Goal: Task Accomplishment & Management: Use online tool/utility

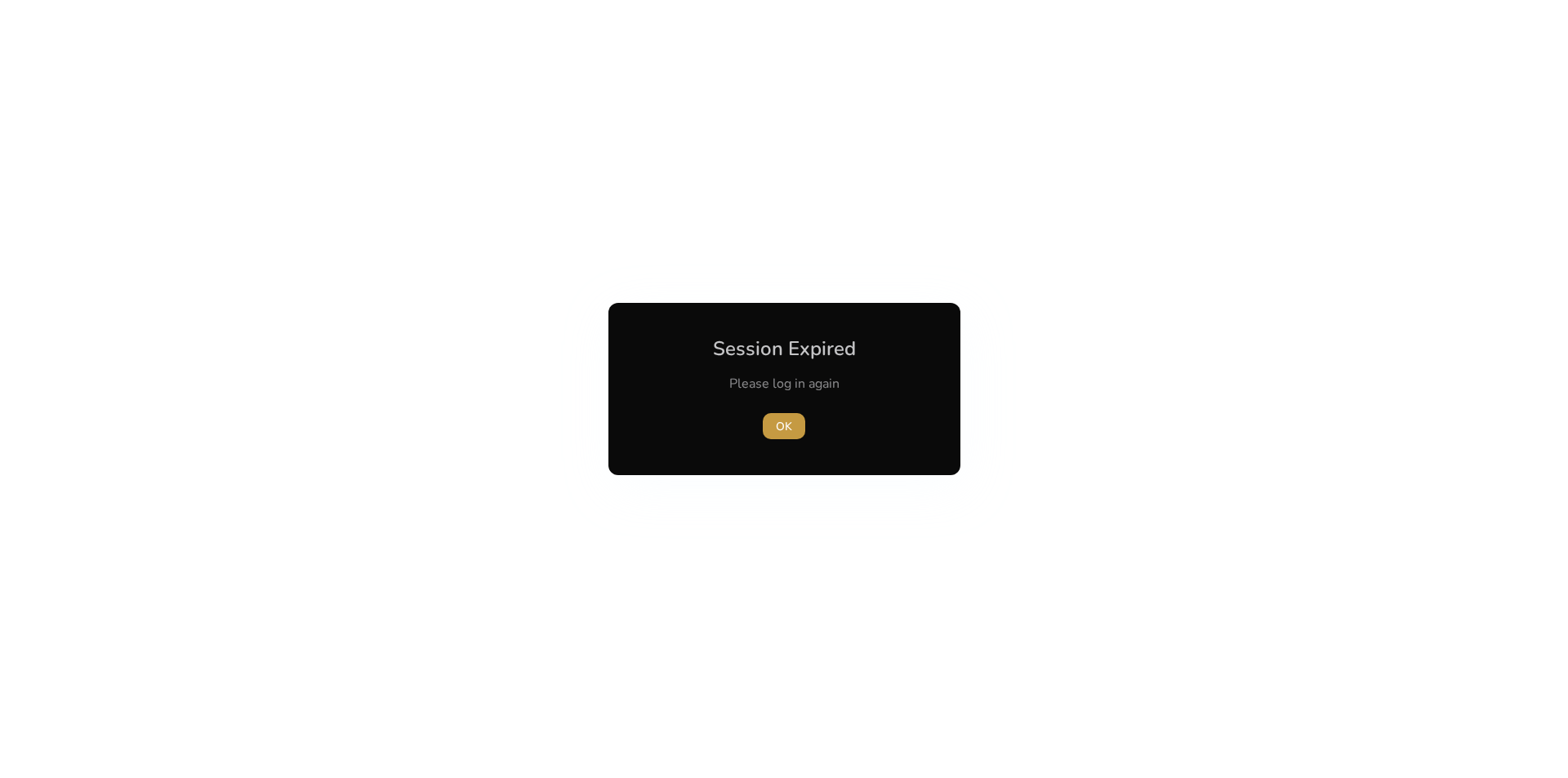
click at [771, 426] on span "button" at bounding box center [784, 426] width 42 height 39
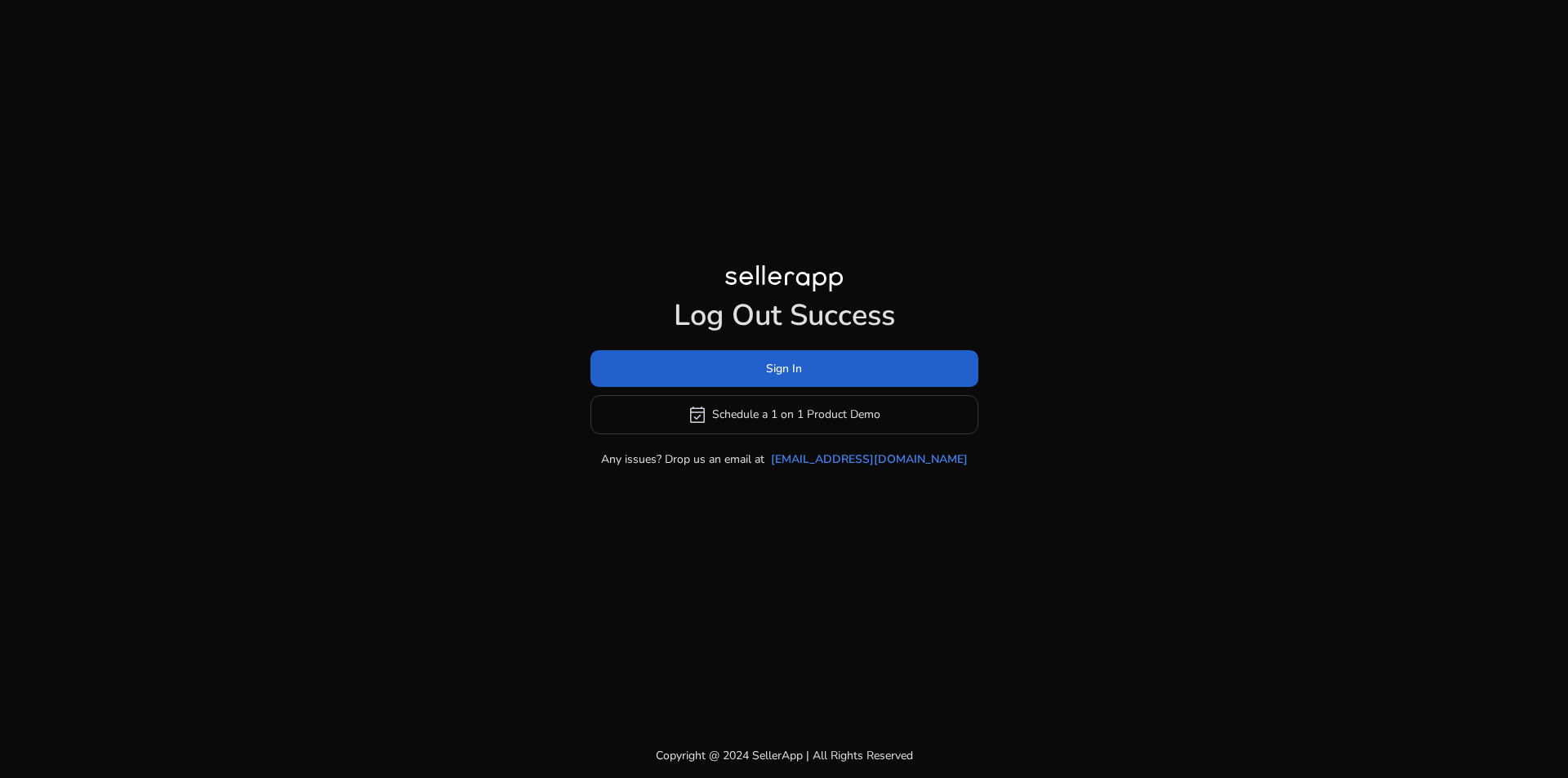
click at [798, 376] on span "Sign In" at bounding box center [784, 368] width 36 height 17
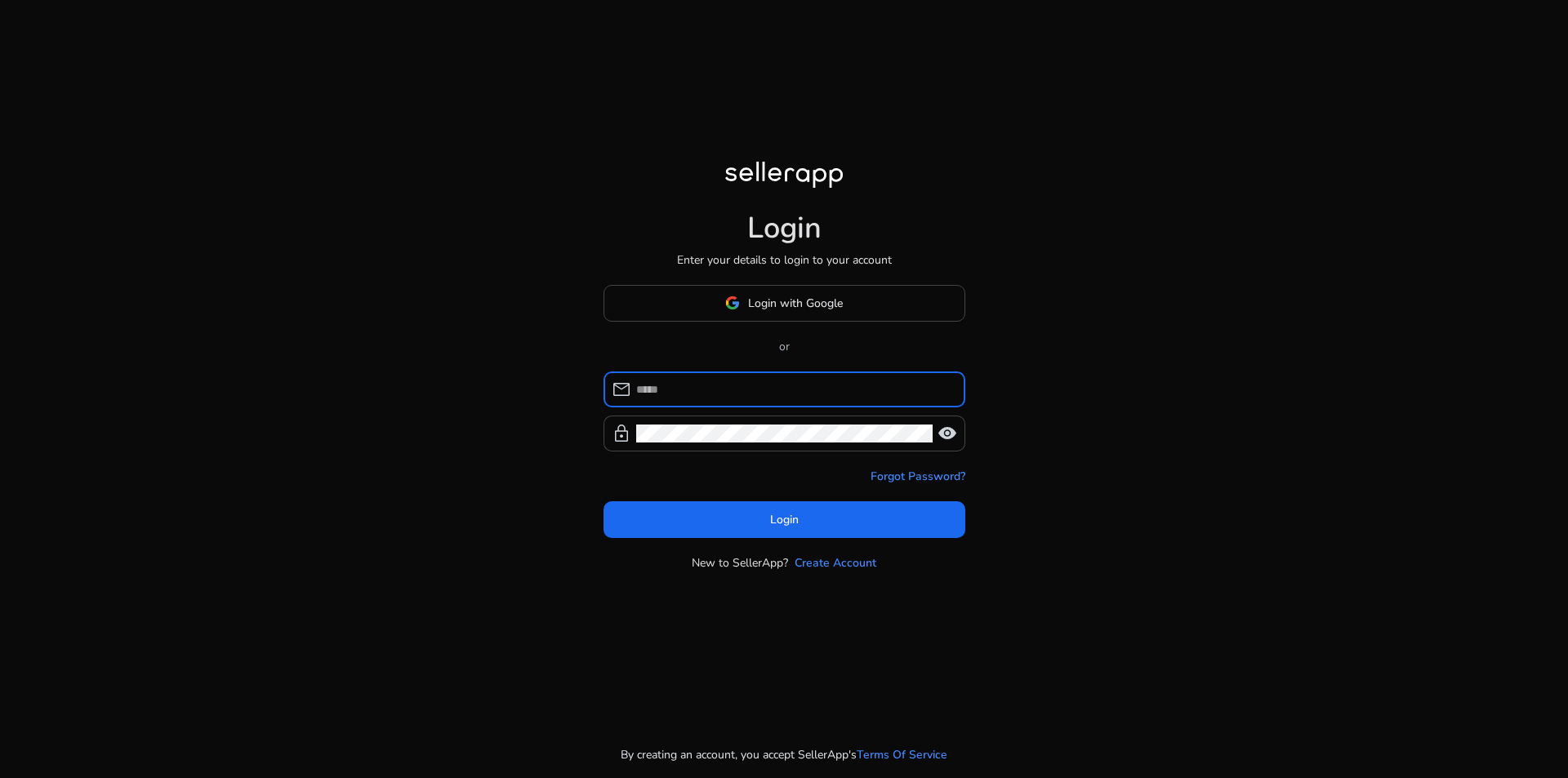
type input "**********"
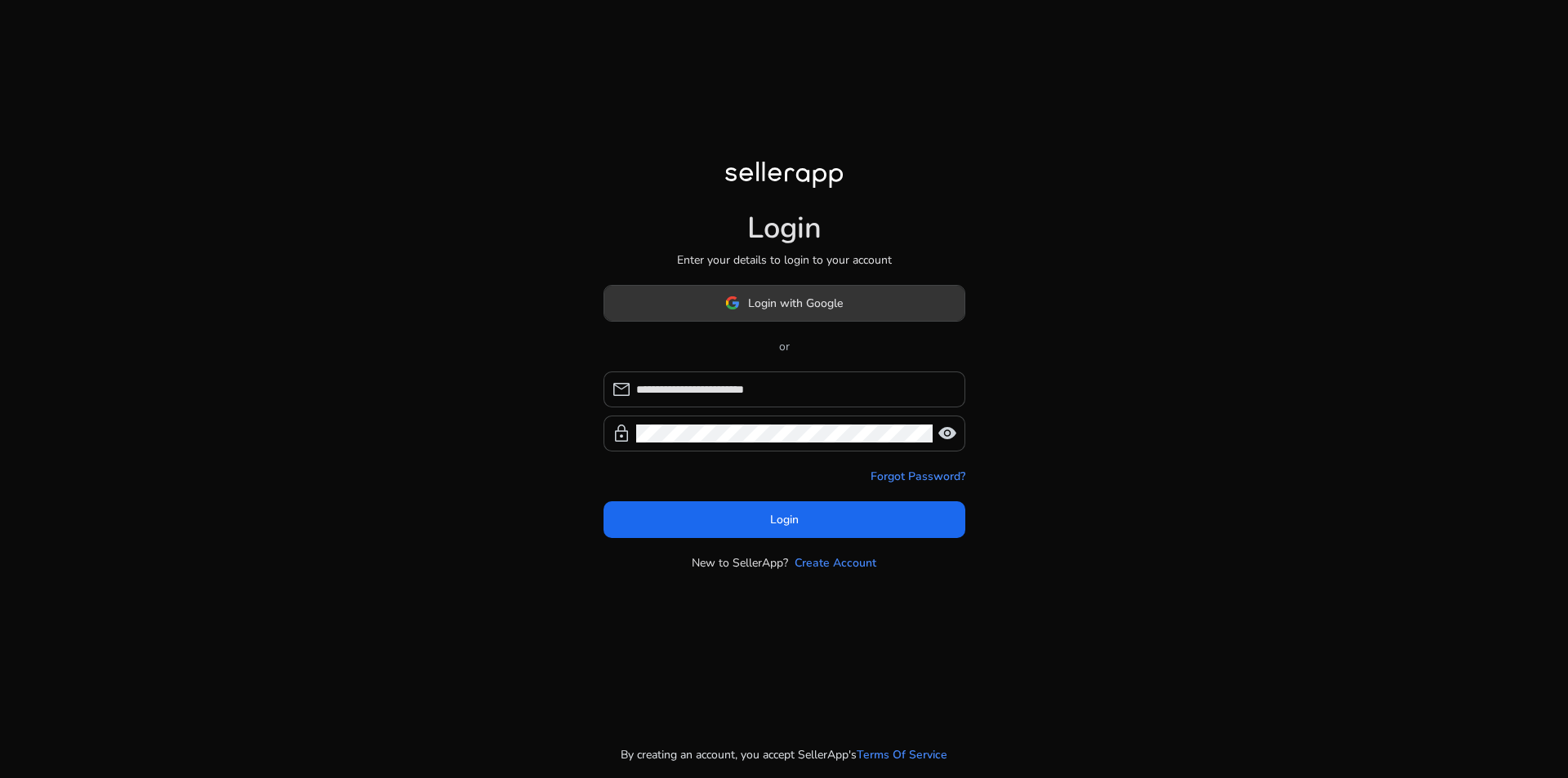
click at [828, 303] on span "Login with Google" at bounding box center [795, 303] width 95 height 17
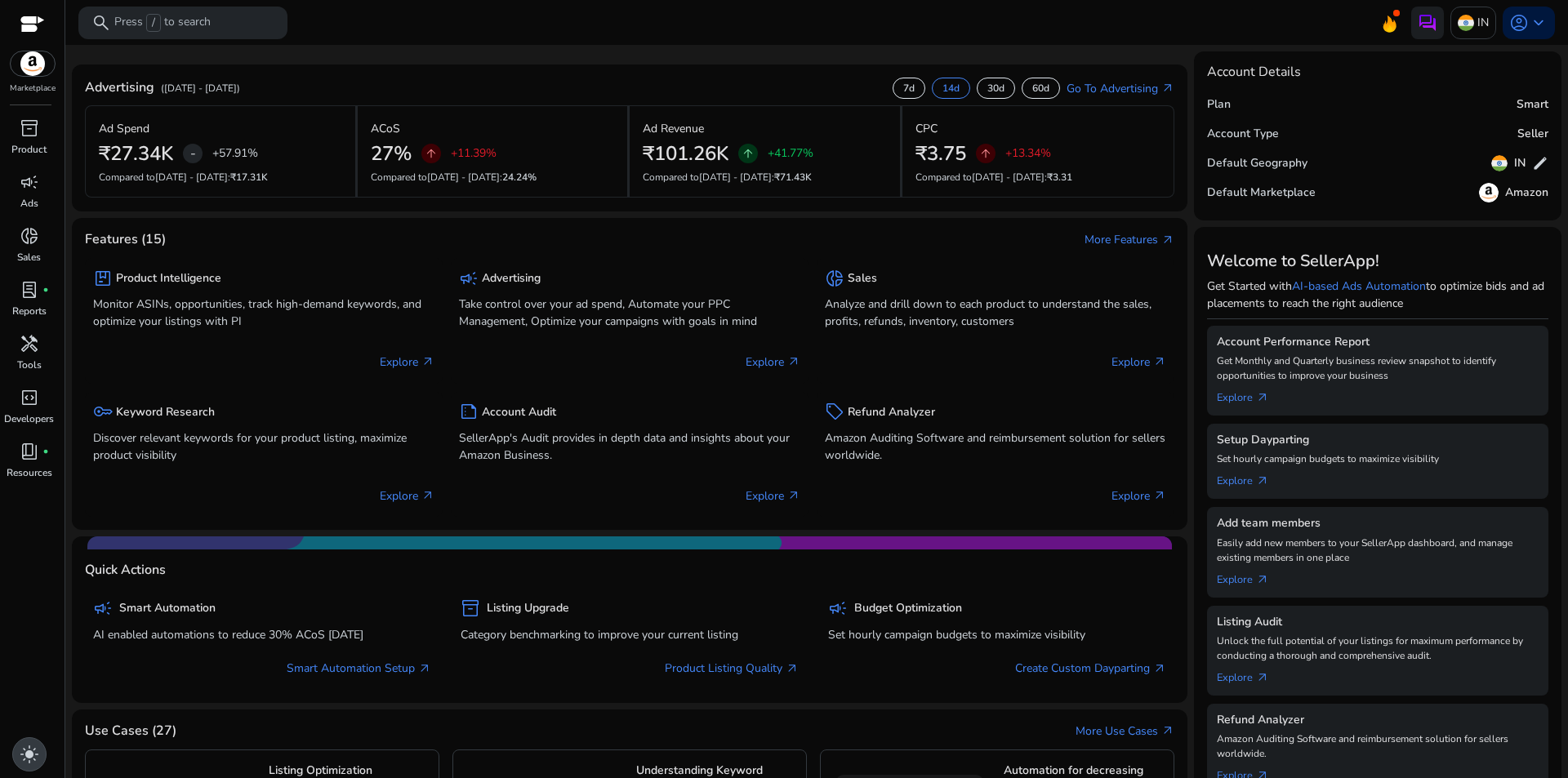
click at [35, 754] on span "light_mode" at bounding box center [29, 754] width 20 height 20
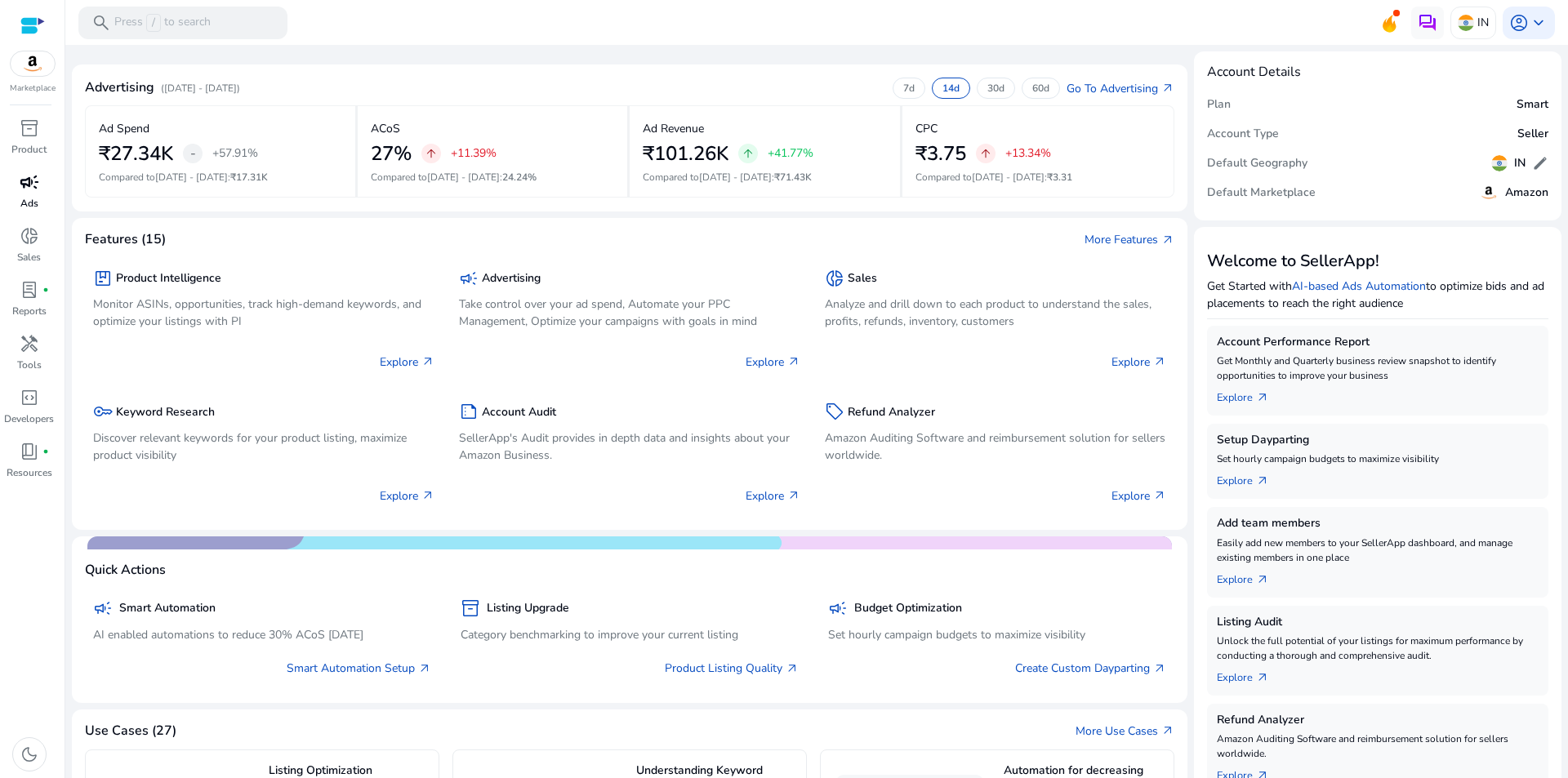
click at [21, 191] on span "campaign" at bounding box center [29, 182] width 20 height 20
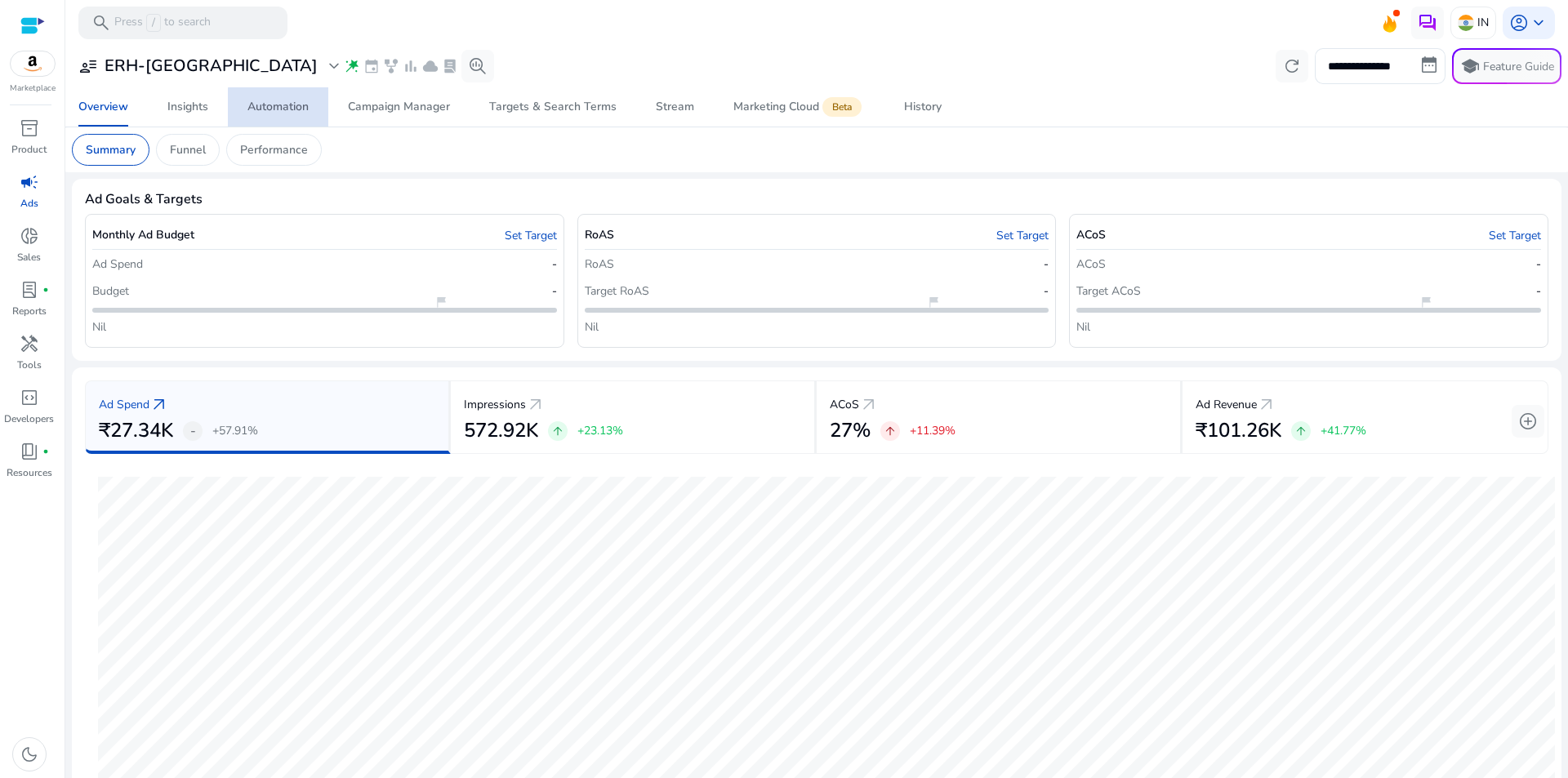
click at [294, 112] on div "Automation" at bounding box center [278, 107] width 61 height 11
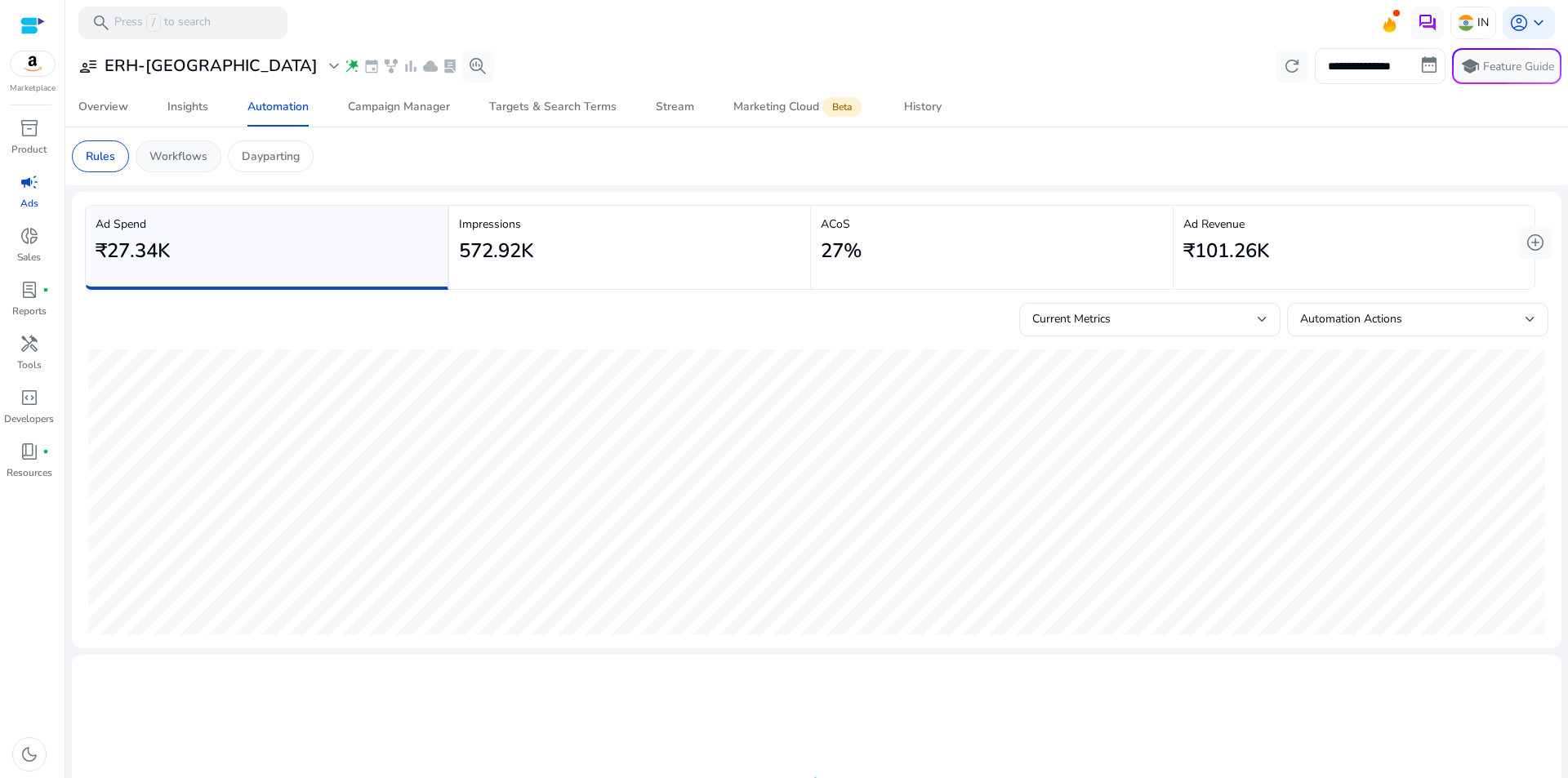
click at [162, 160] on p "Workflows" at bounding box center [178, 157] width 58 height 17
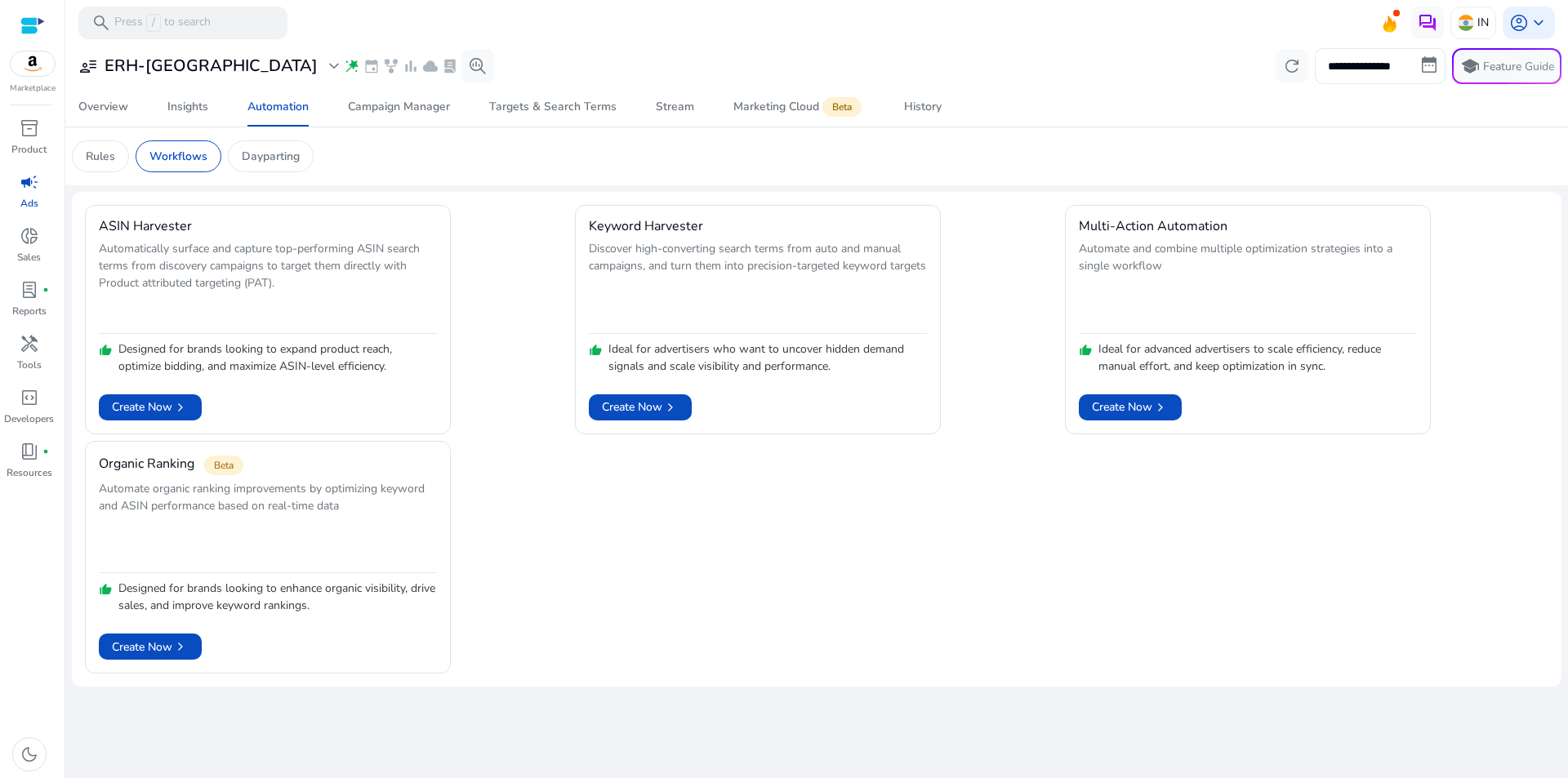
click at [344, 68] on span "wand_stars" at bounding box center [352, 66] width 16 height 16
click at [324, 64] on span "expand_more" at bounding box center [334, 66] width 20 height 20
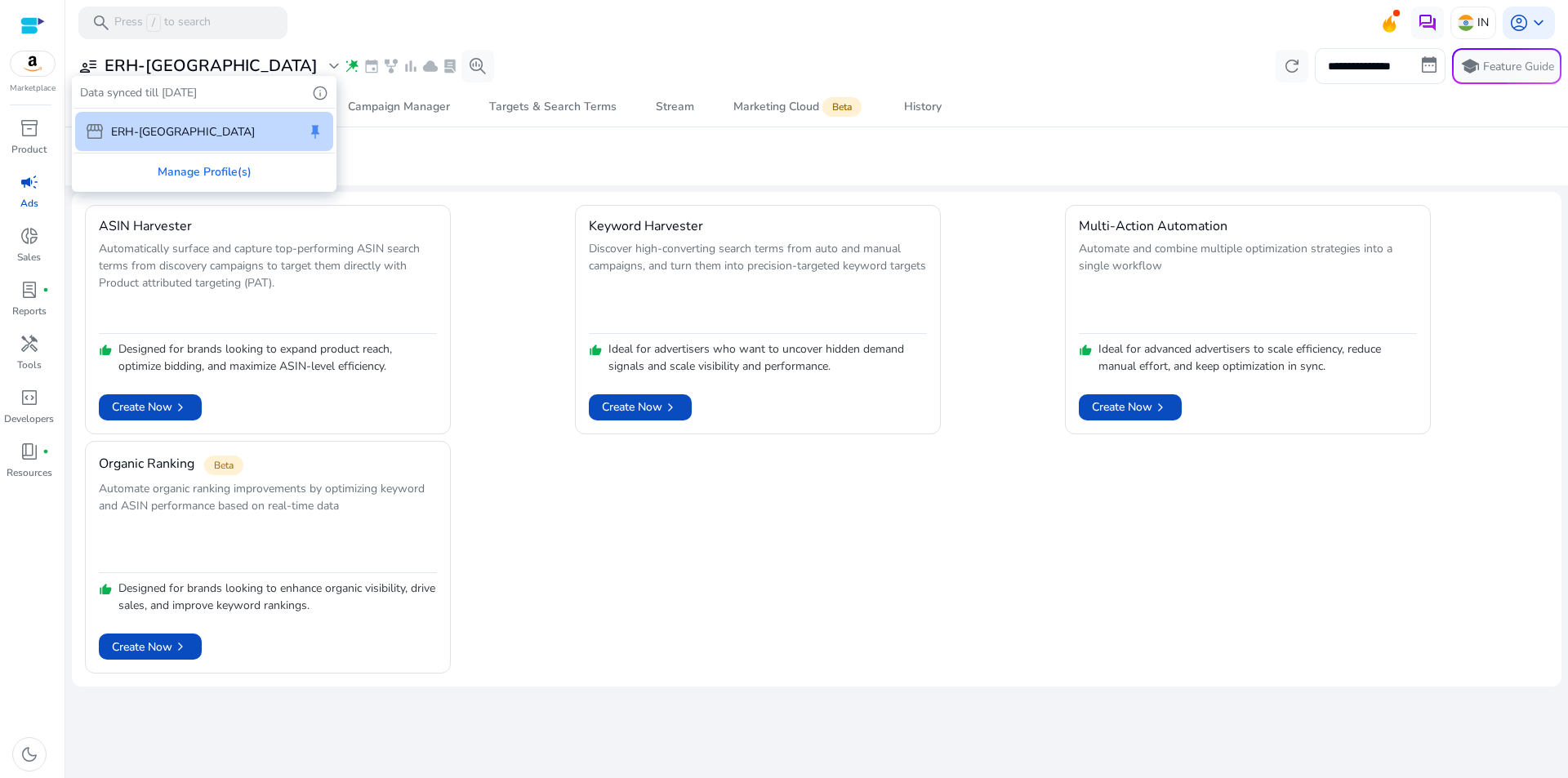
click at [452, 69] on div at bounding box center [784, 389] width 1568 height 778
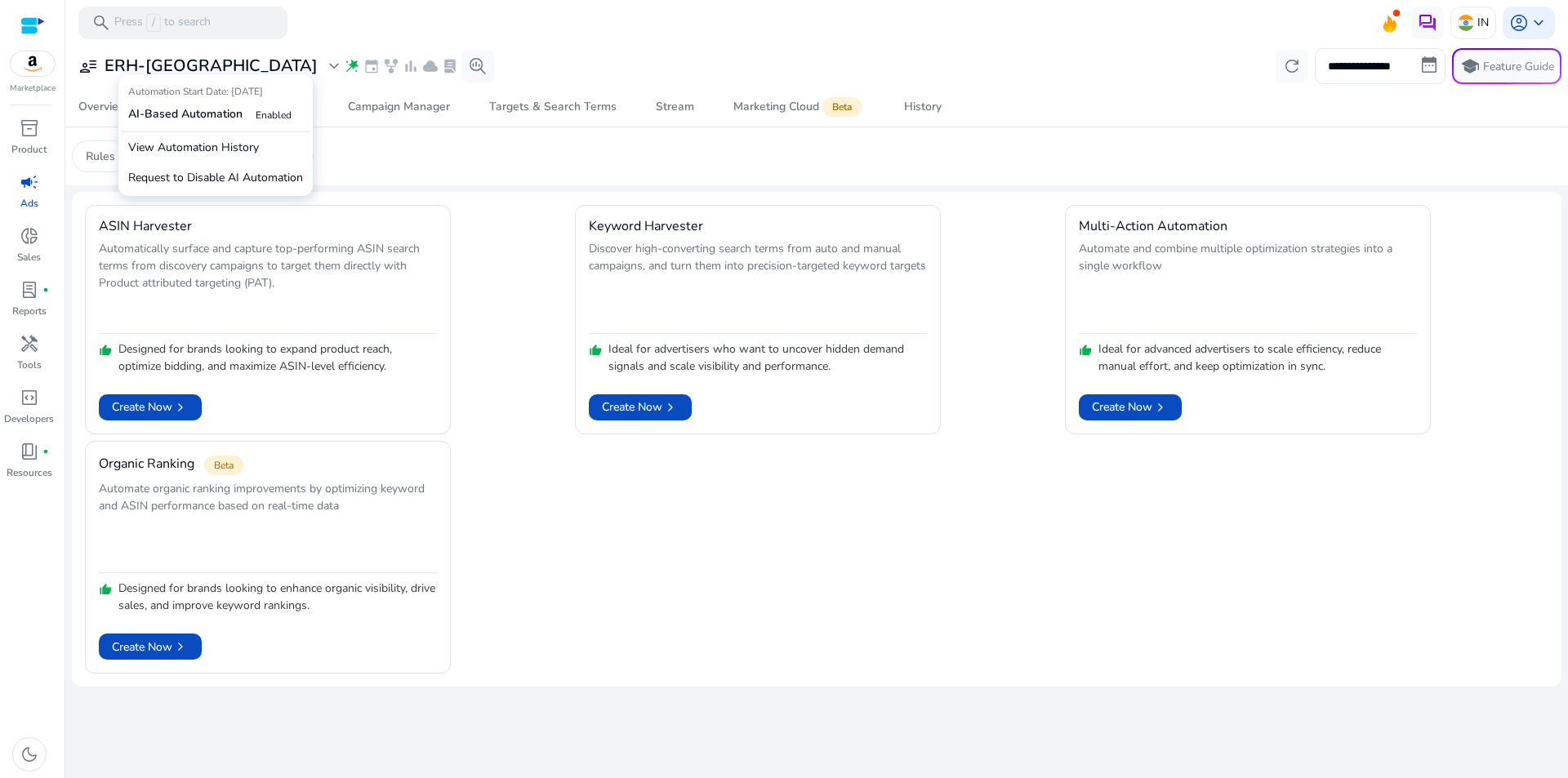
click at [270, 119] on span "Enabled" at bounding box center [274, 115] width 36 height 13
click at [161, 152] on p "View Automation History" at bounding box center [216, 147] width 188 height 30
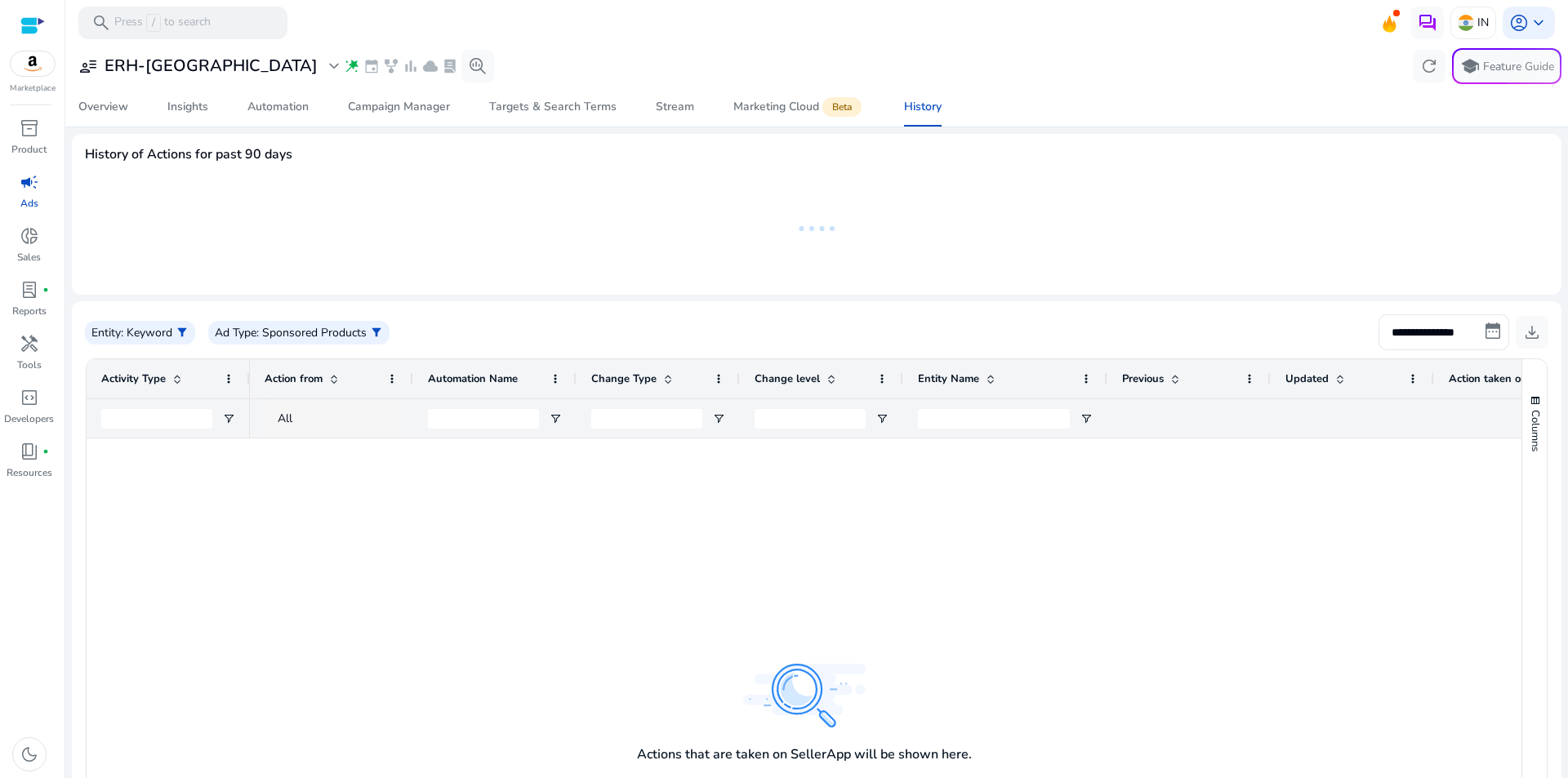
scroll to position [241, 0]
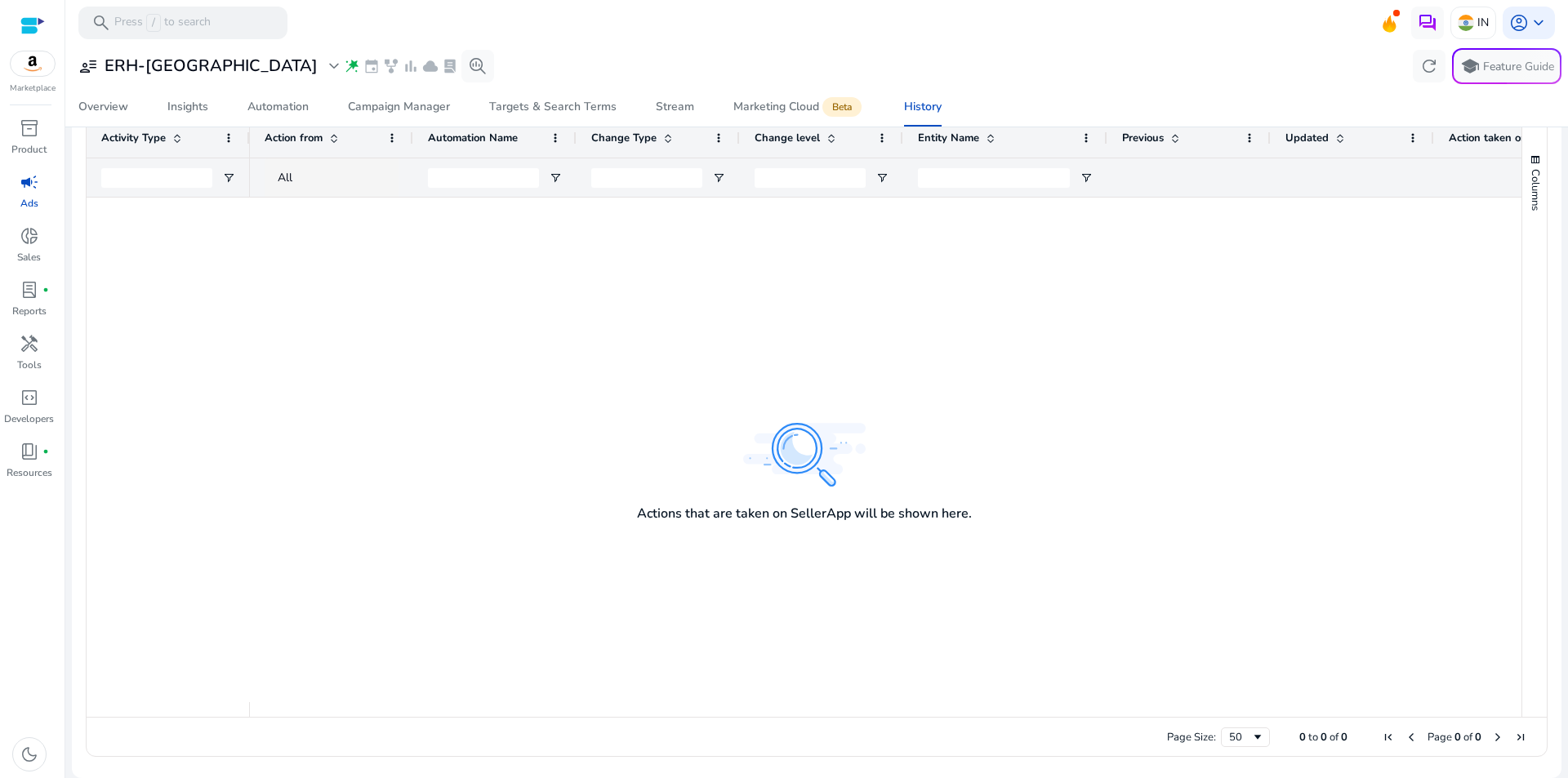
drag, startPoint x: 654, startPoint y: 510, endPoint x: 968, endPoint y: 513, distance: 314.0
click at [968, 513] on div at bounding box center [886, 450] width 1272 height 504
click at [941, 550] on div at bounding box center [886, 450] width 1272 height 504
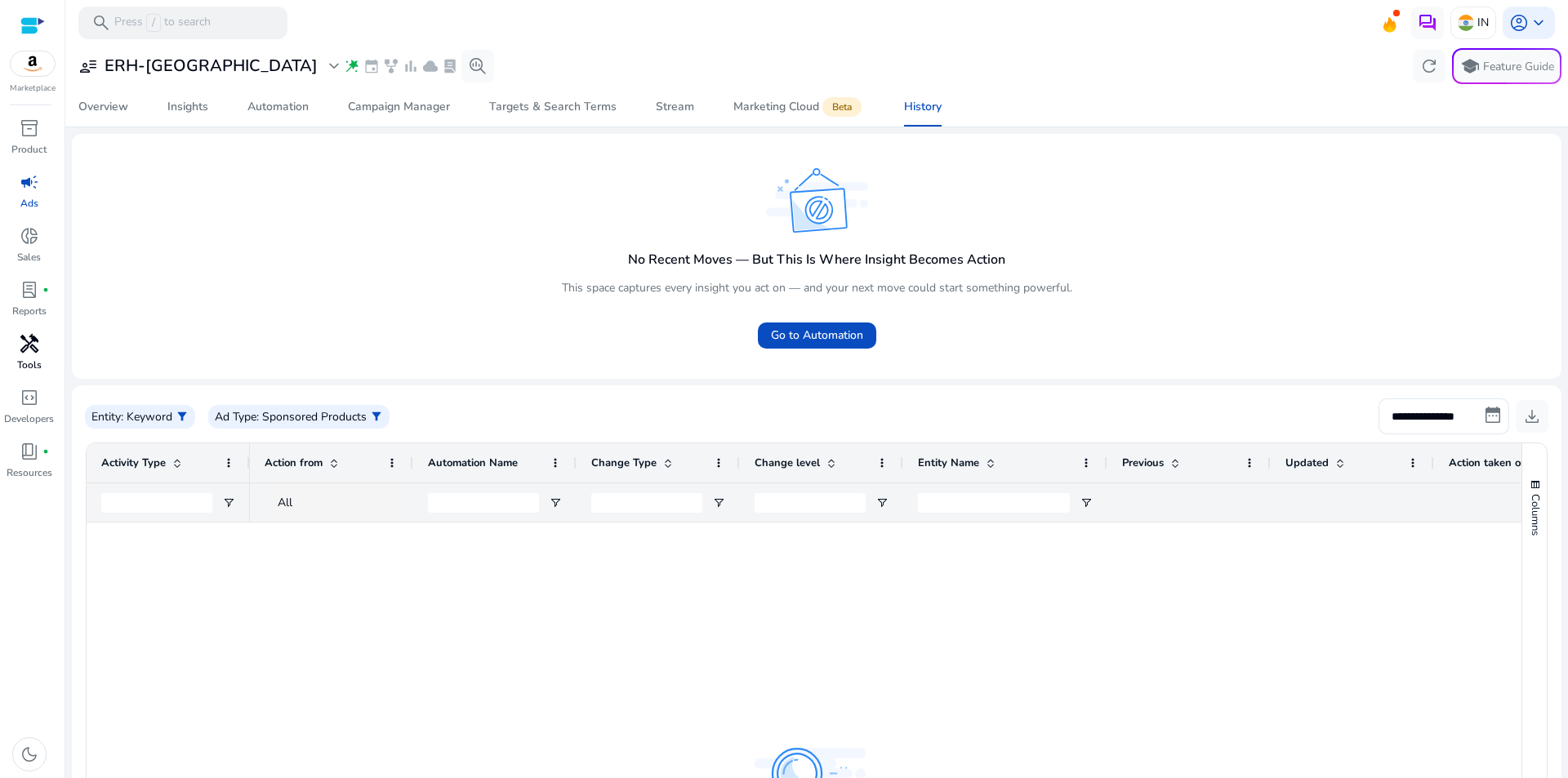
click at [33, 355] on div "handyman" at bounding box center [29, 344] width 46 height 26
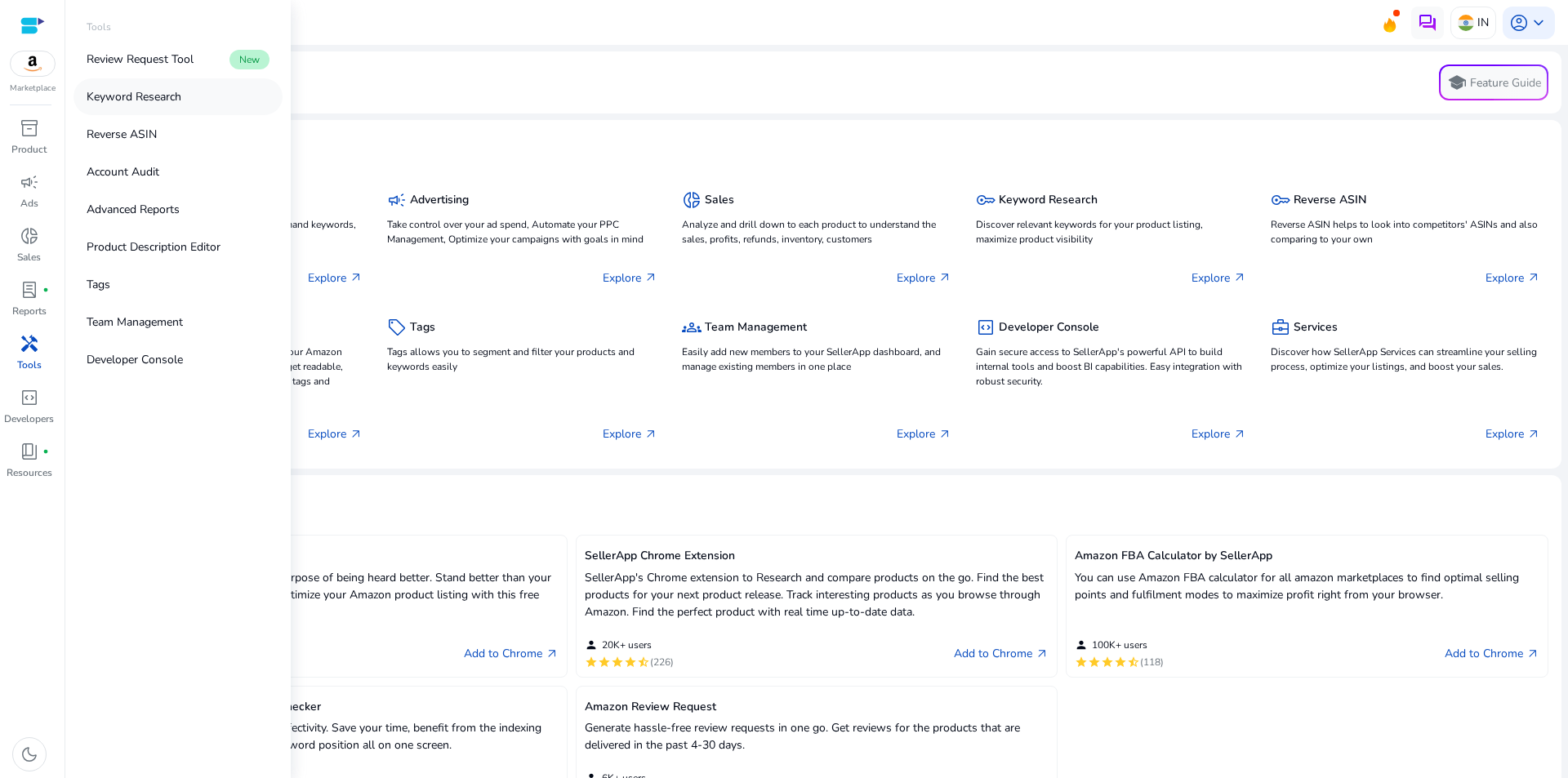
click at [140, 92] on p "Keyword Research" at bounding box center [133, 97] width 95 height 17
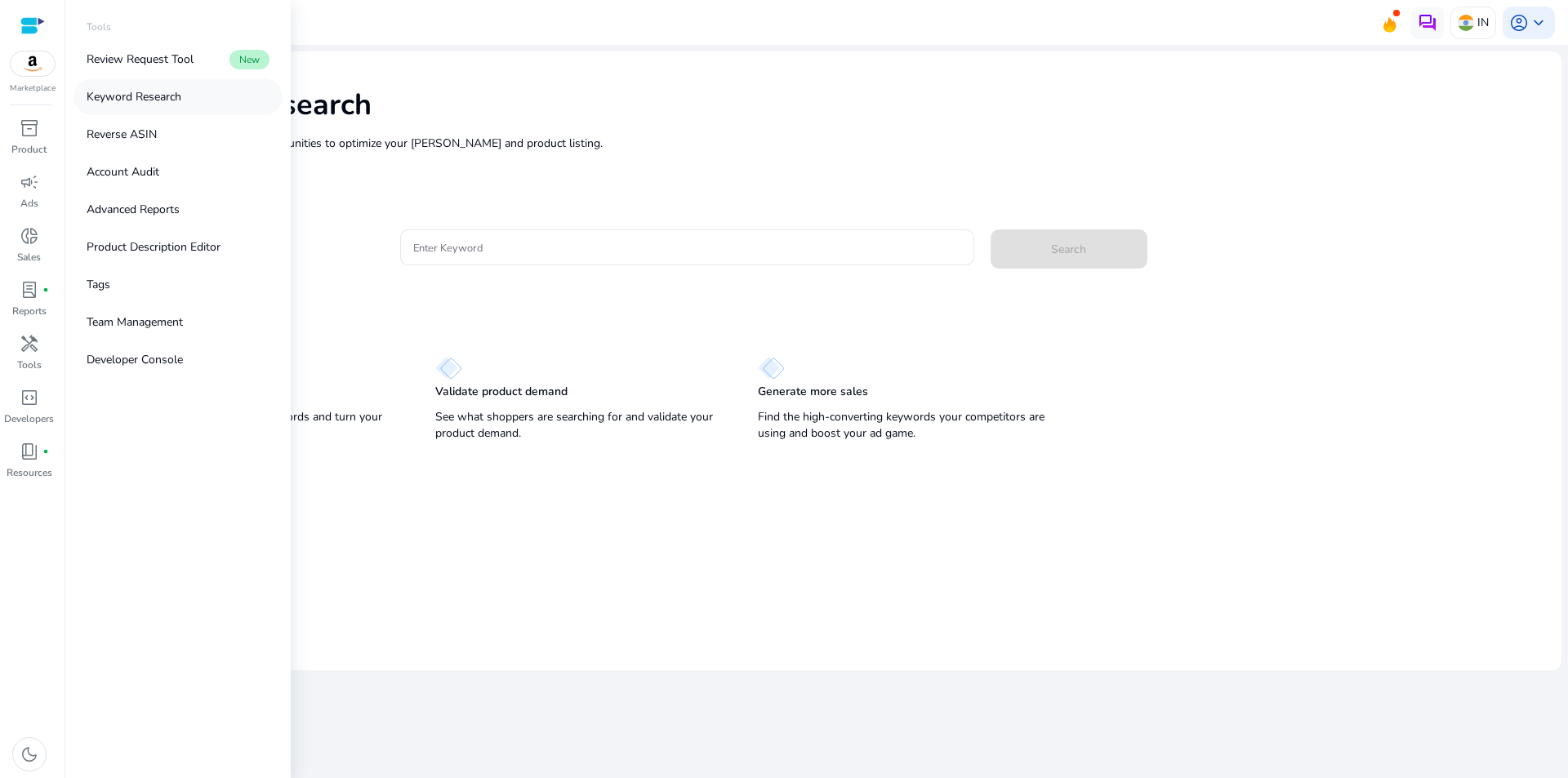
click at [140, 92] on p "Keyword Research" at bounding box center [133, 97] width 95 height 17
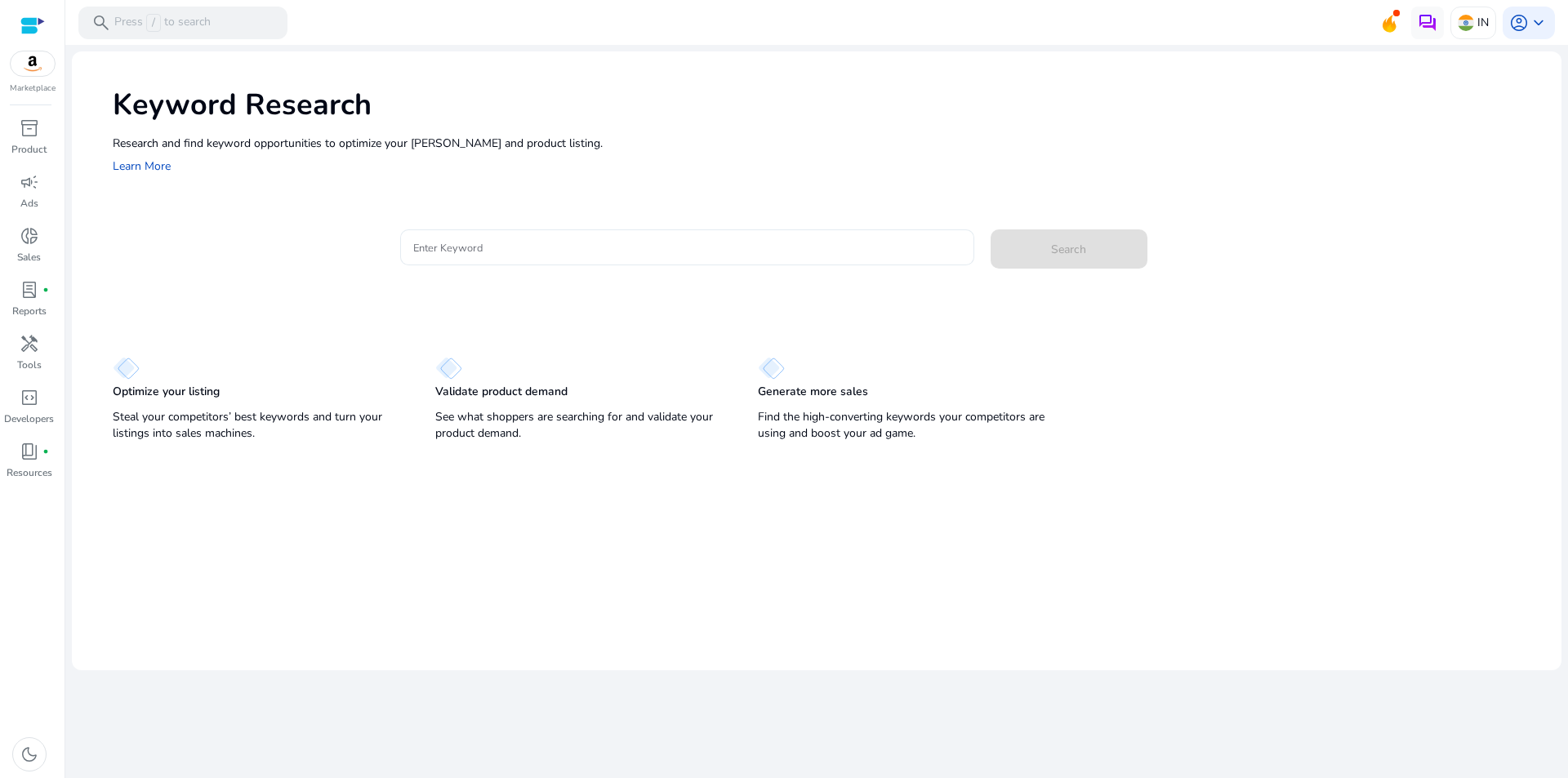
click at [496, 247] on input "Enter Keyword" at bounding box center [687, 247] width 548 height 18
